Goal: Task Accomplishment & Management: Use online tool/utility

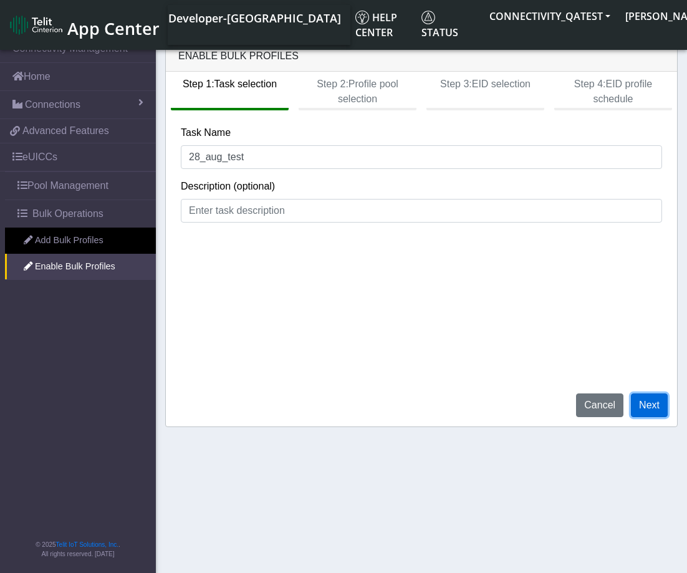
click at [656, 405] on button "Next" at bounding box center [649, 406] width 37 height 24
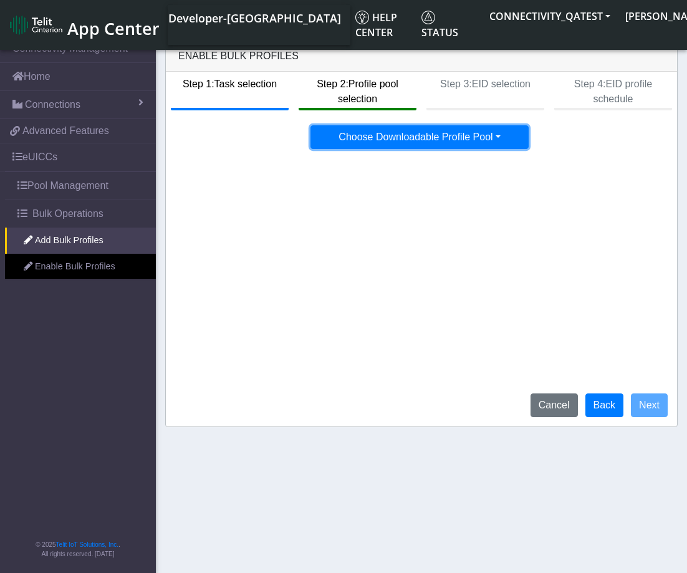
click at [478, 130] on button "Choose Downloadable Profile Pool" at bounding box center [420, 137] width 218 height 24
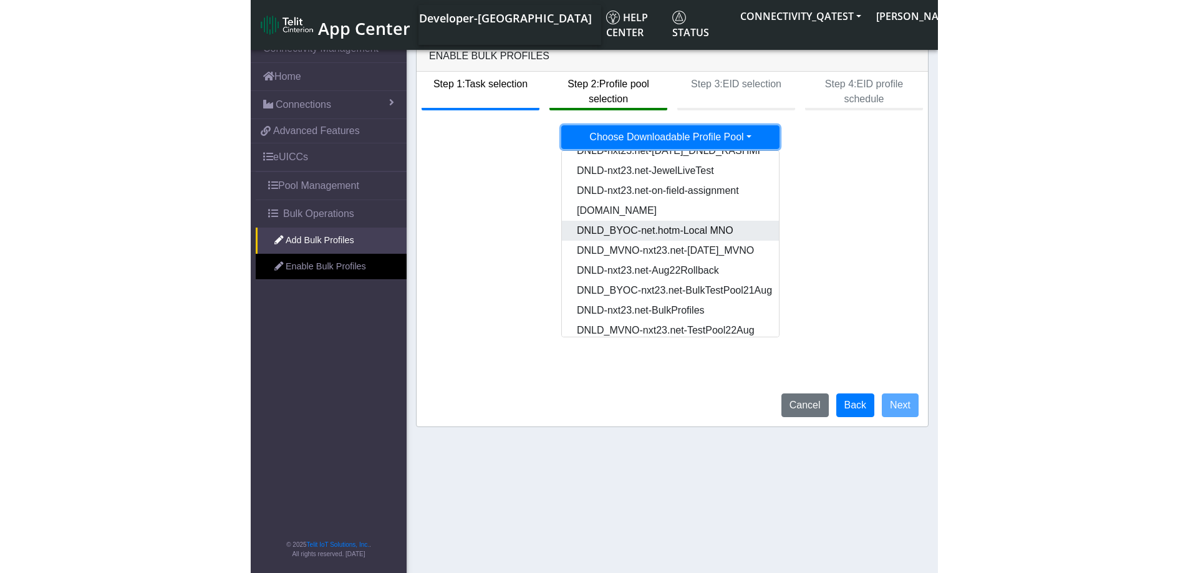
scroll to position [64, 0]
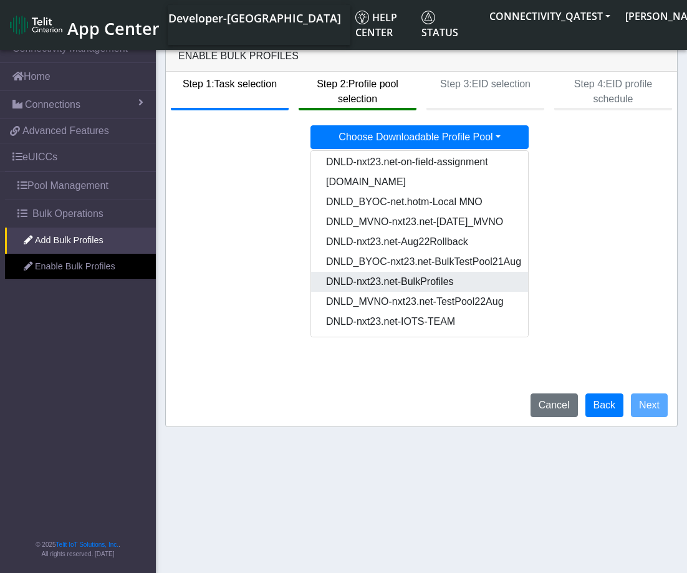
click at [428, 285] on Pooldd87b2e2-121e-4d00-ae8a-d075df8e0e86-dropdown "DNLD-nxt23.net-BulkProfiles" at bounding box center [467, 282] width 312 height 20
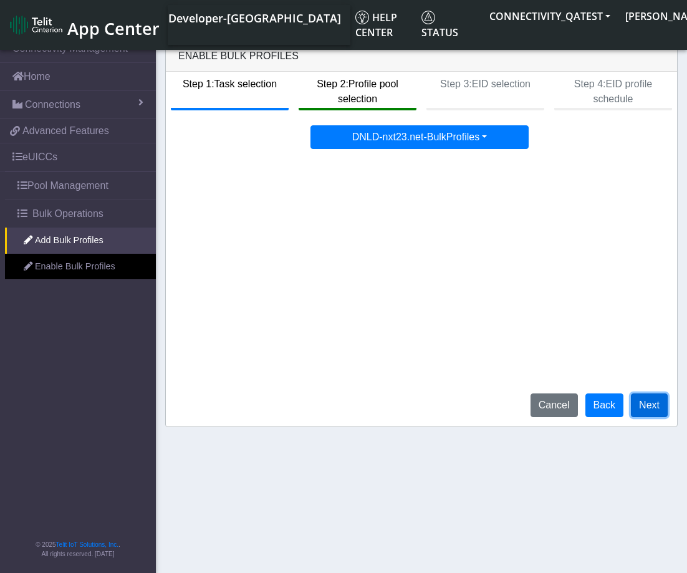
click at [650, 412] on button "Next" at bounding box center [649, 406] width 37 height 24
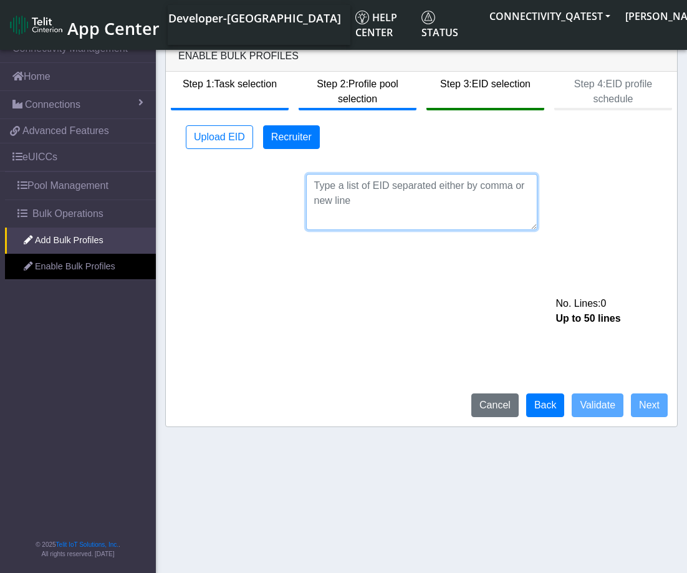
click at [349, 189] on textarea at bounding box center [421, 202] width 231 height 56
paste textarea "89033023426500000000060317712733"
type textarea "89033023426500000000060317712733"
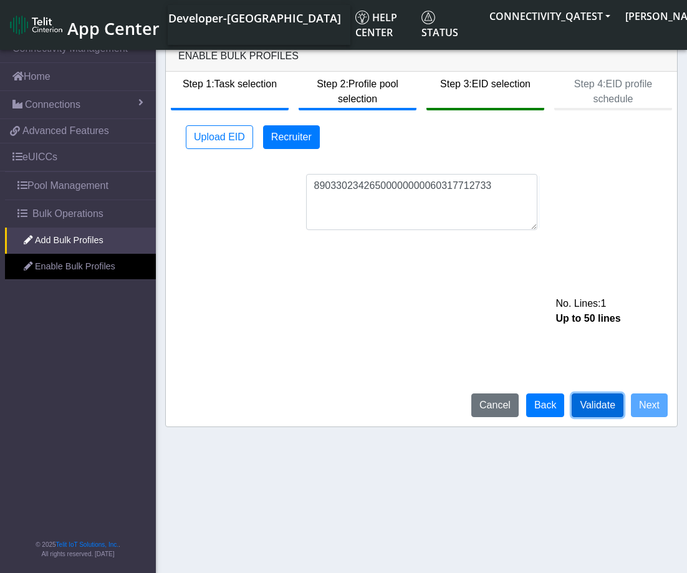
click at [599, 404] on button "Validate" at bounding box center [598, 406] width 52 height 24
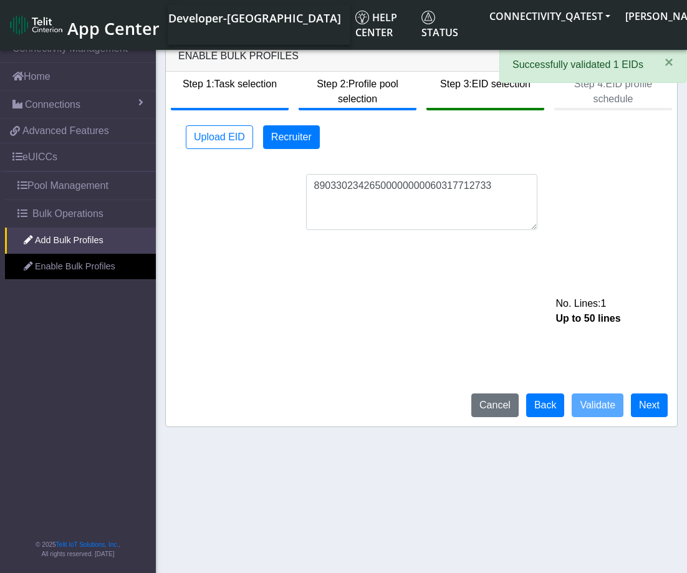
drag, startPoint x: 171, startPoint y: 57, endPoint x: 291, endPoint y: 64, distance: 120.6
click at [291, 64] on div "Enable Bulk Profiles" at bounding box center [421, 56] width 511 height 31
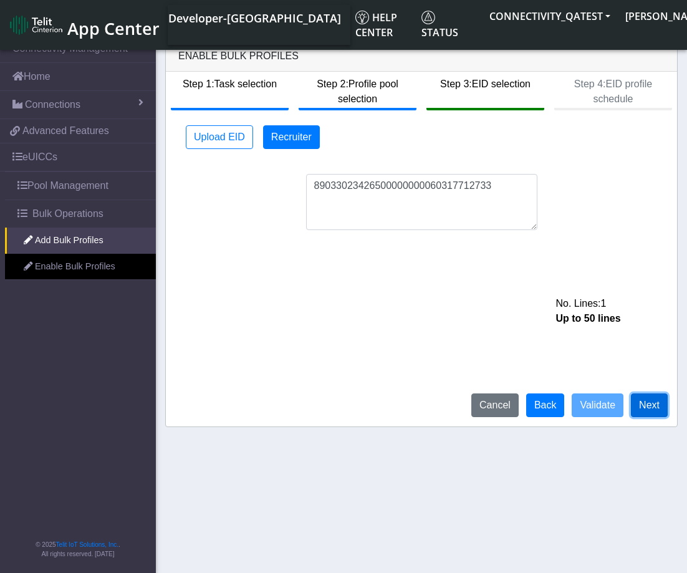
click at [646, 406] on button "Next" at bounding box center [649, 406] width 37 height 24
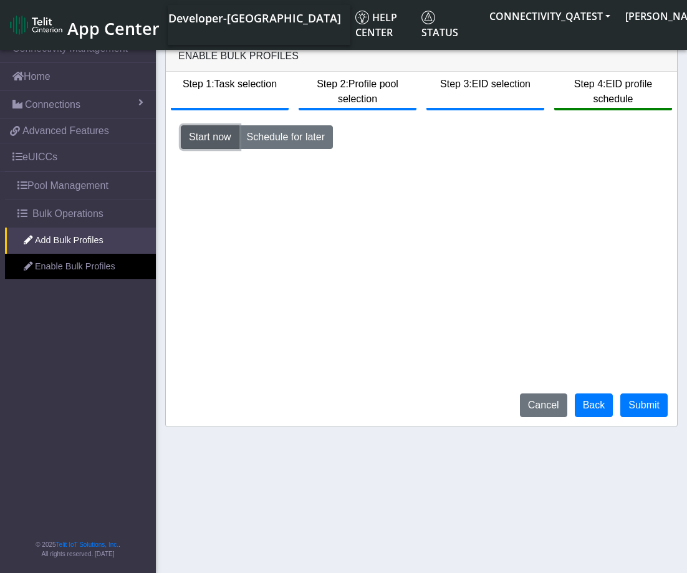
click at [206, 144] on button "Start now" at bounding box center [210, 137] width 59 height 24
click at [647, 410] on button "Submit" at bounding box center [644, 406] width 47 height 24
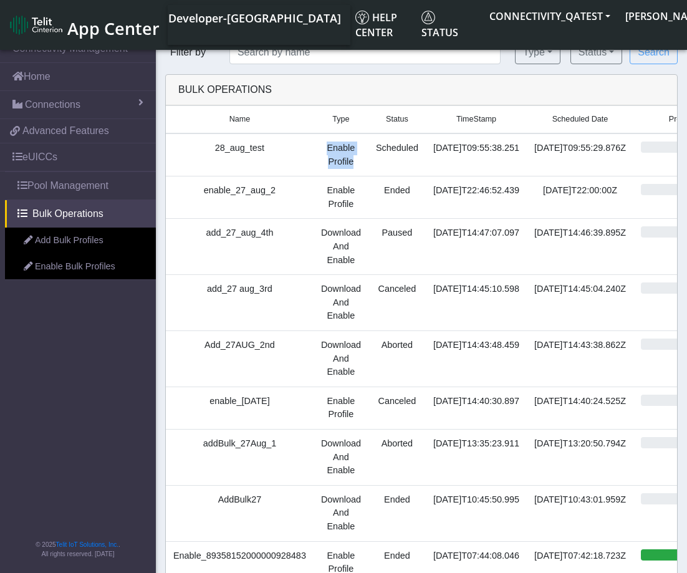
drag, startPoint x: 347, startPoint y: 160, endPoint x: 321, endPoint y: 150, distance: 28.0
click at [321, 150] on td "Enable Profile" at bounding box center [341, 154] width 55 height 43
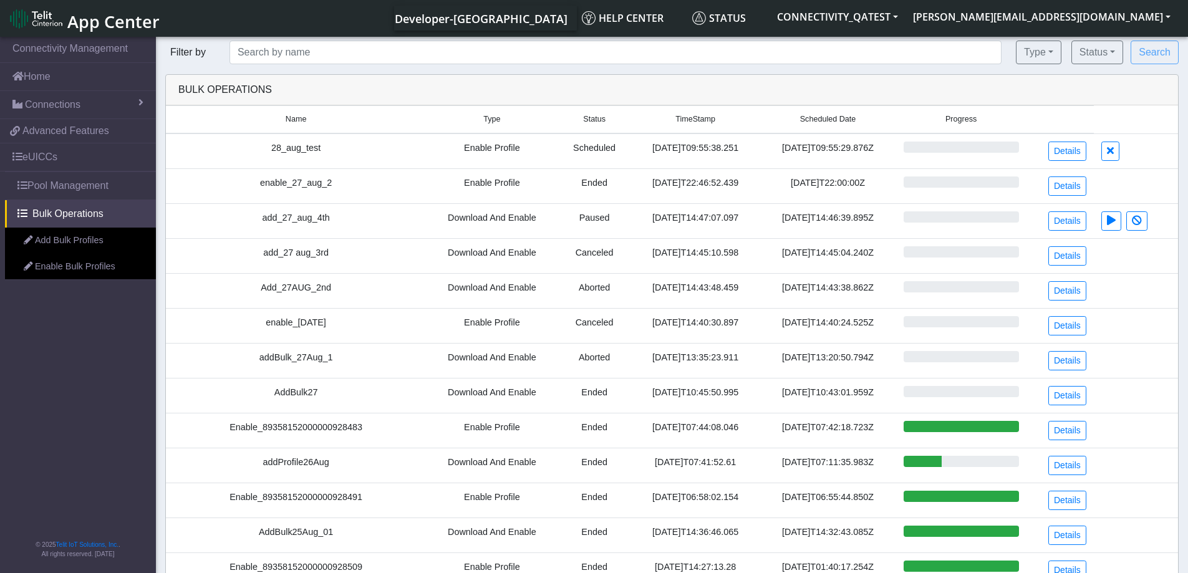
click at [202, 142] on td "28_aug_test" at bounding box center [296, 151] width 260 height 36
click at [1141, 155] on icon at bounding box center [1136, 150] width 10 height 10
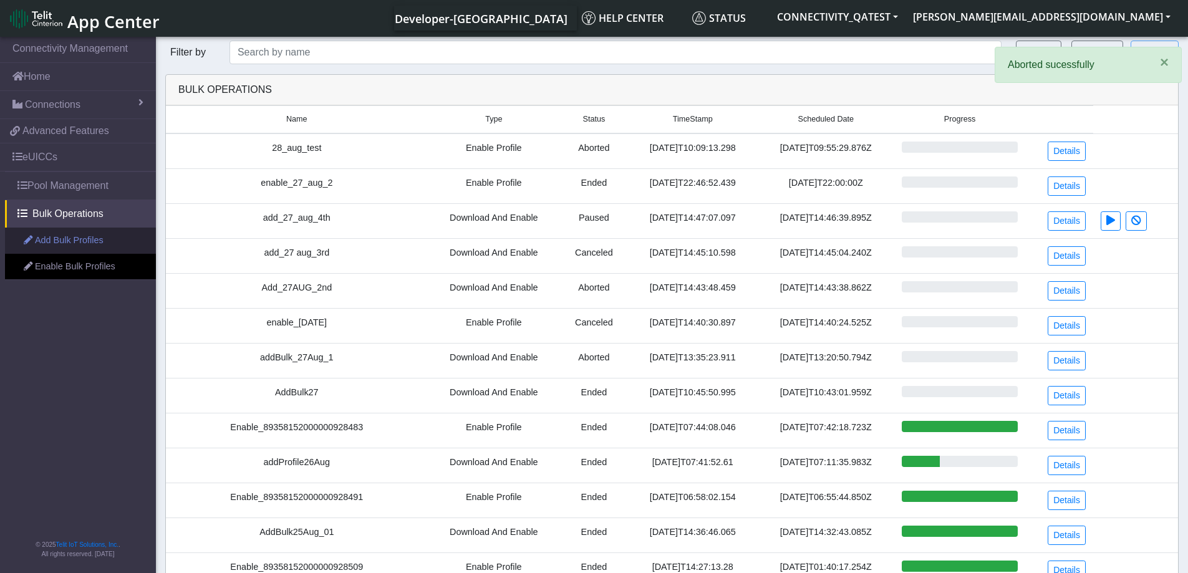
click at [82, 230] on link "Add Bulk Profiles" at bounding box center [80, 241] width 151 height 26
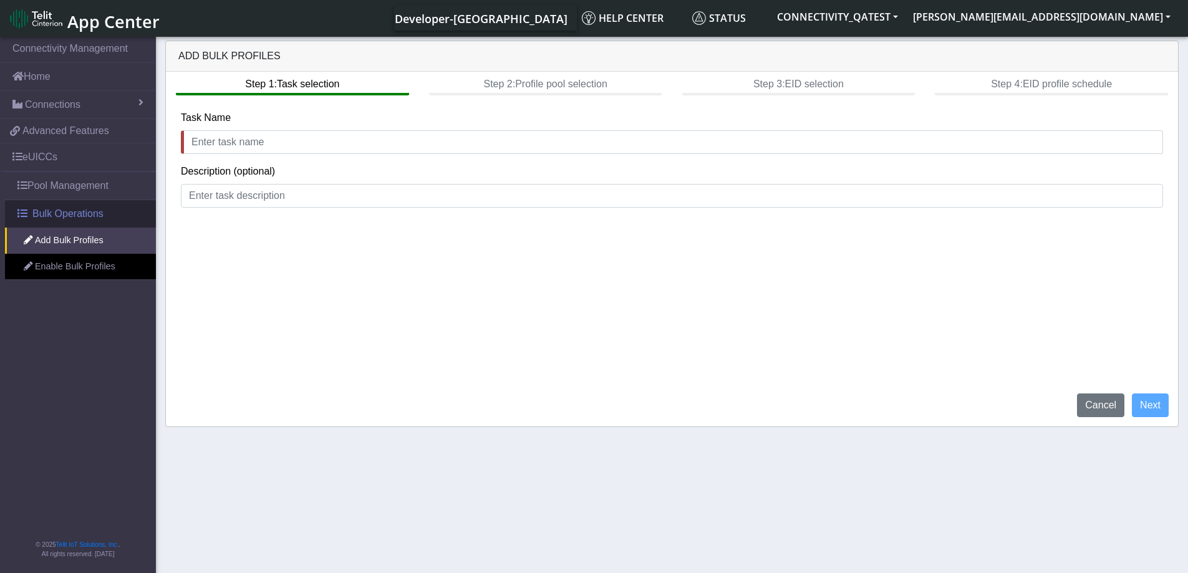
click at [70, 216] on span "Bulk Operations" at bounding box center [67, 213] width 71 height 15
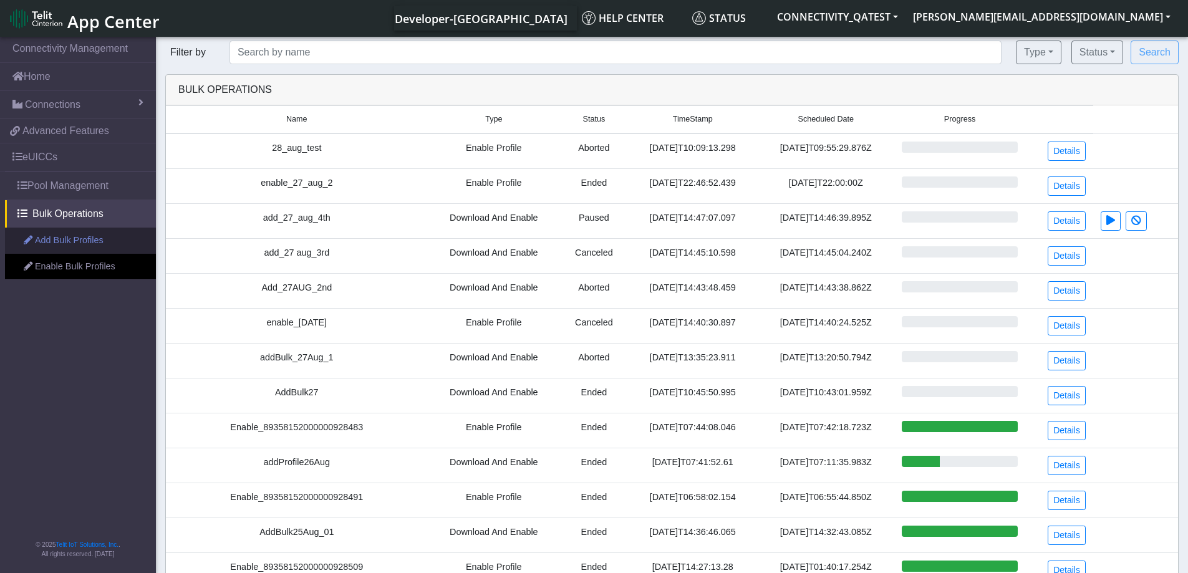
click at [46, 244] on link "Add Bulk Profiles" at bounding box center [80, 241] width 151 height 26
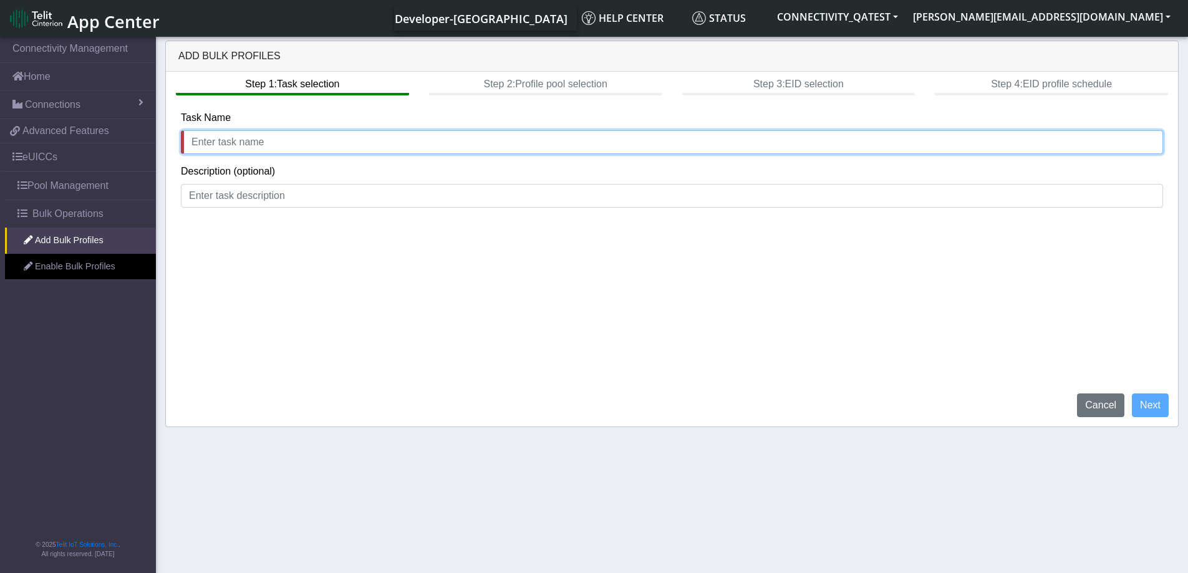
click at [233, 140] on input "text" at bounding box center [672, 142] width 982 height 24
type input "add_28"
